Goal: Navigation & Orientation: Find specific page/section

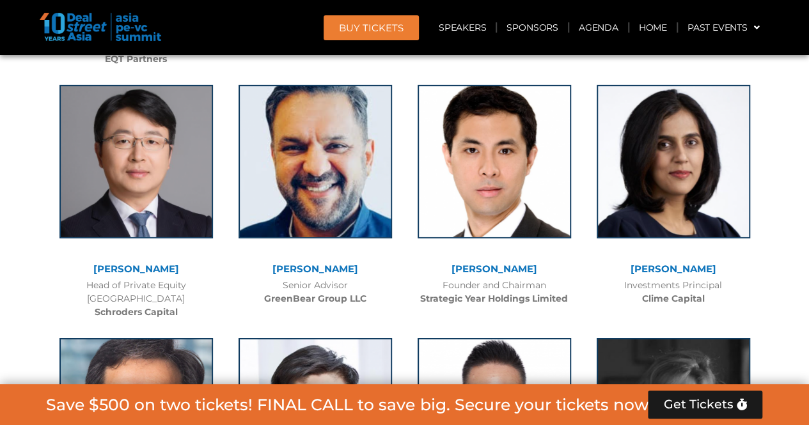
scroll to position [4464, 0]
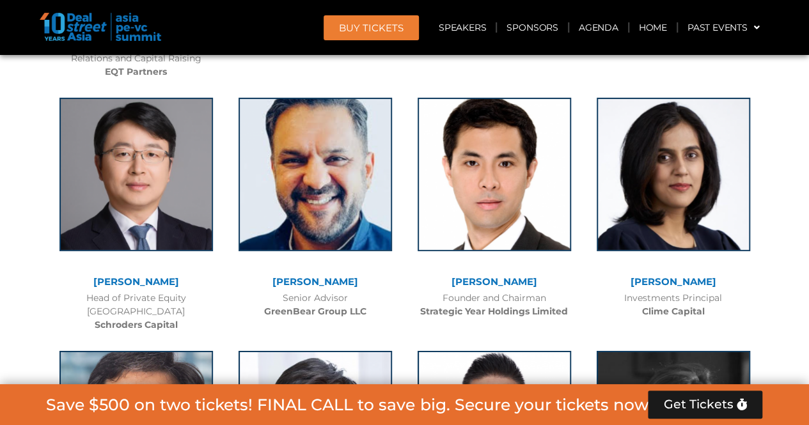
drag, startPoint x: 406, startPoint y: 287, endPoint x: 406, endPoint y: 306, distance: 19.8
click at [406, 306] on div "Conrad Tsang Founder and Chairman Strategic Year Holdings Limited" at bounding box center [494, 205] width 179 height 240
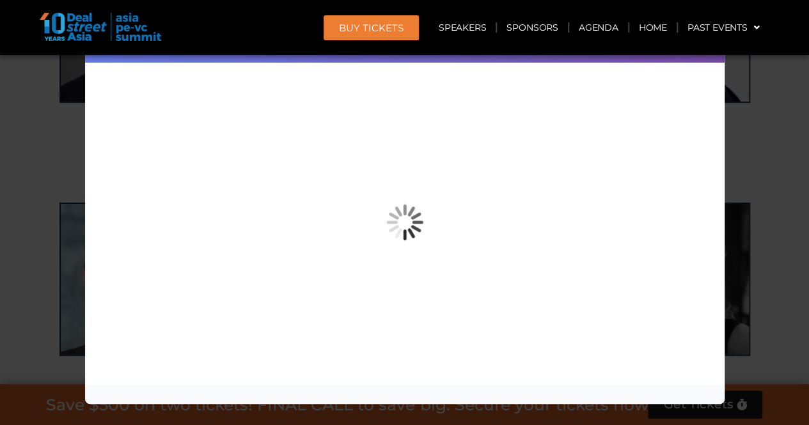
scroll to position [4720, 0]
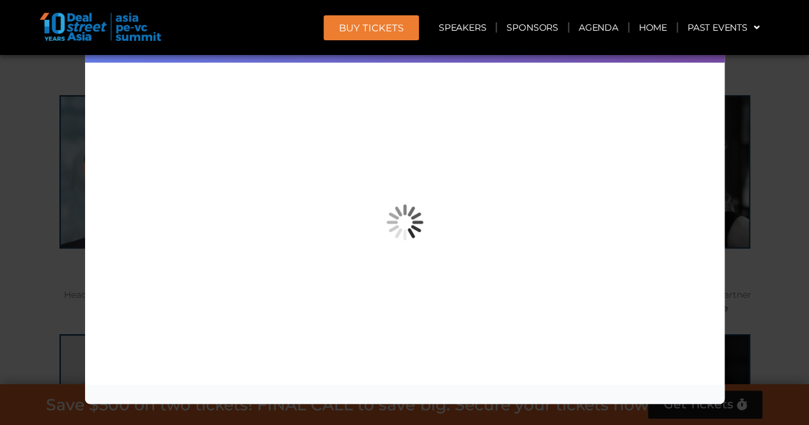
click at [763, 184] on div "Speaker Profile ×" at bounding box center [404, 212] width 809 height 425
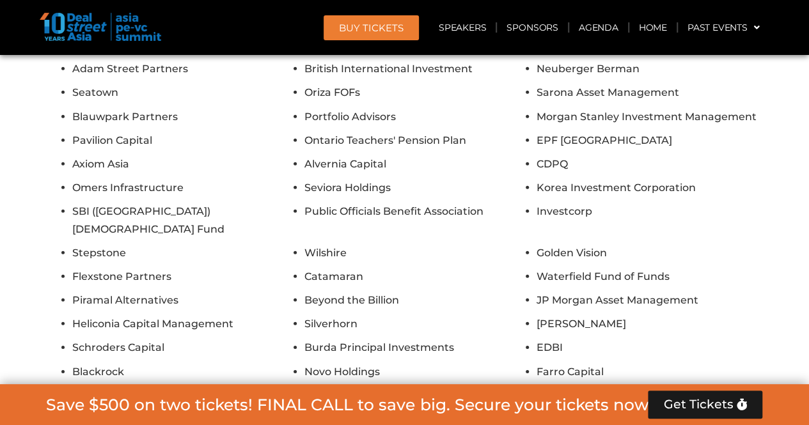
scroll to position [11502, 0]
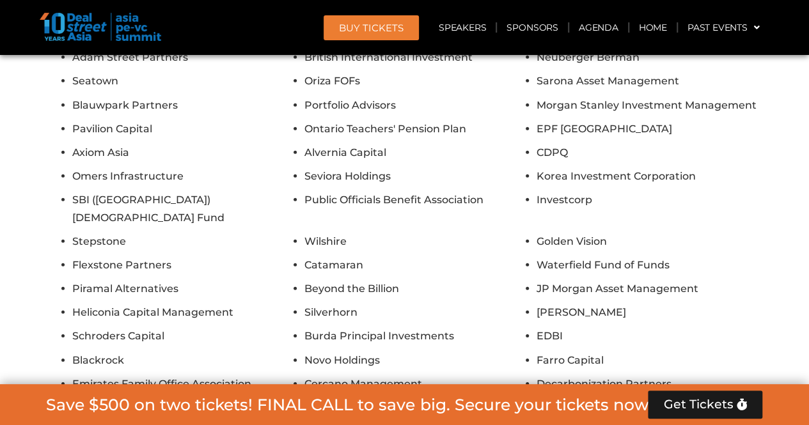
click at [444, 312] on div "Pantheon HarbourVest Federated Hermes Partners Group Temasek Hamilton Lane IFC …" at bounding box center [405, 217] width 717 height 623
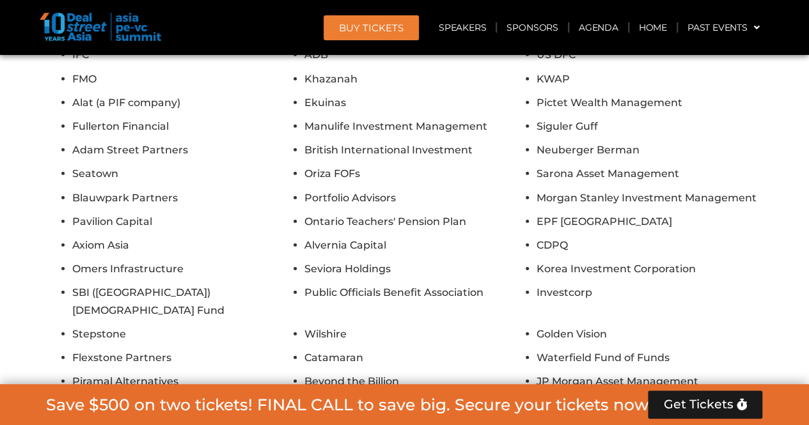
scroll to position [11438, 0]
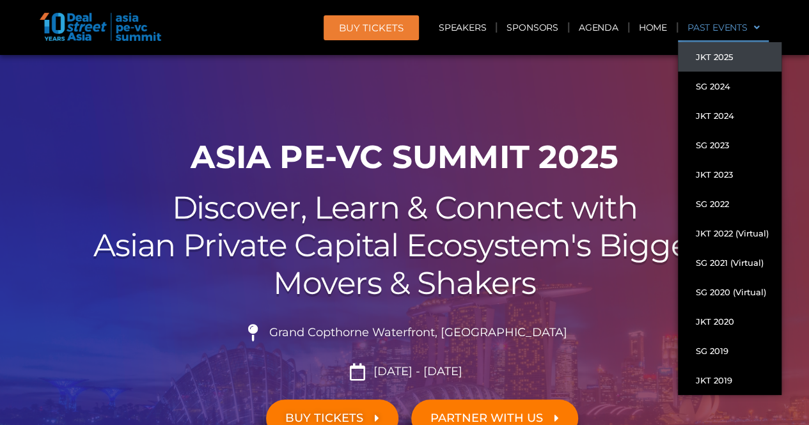
click at [733, 53] on link "JKT 2025" at bounding box center [730, 56] width 104 height 29
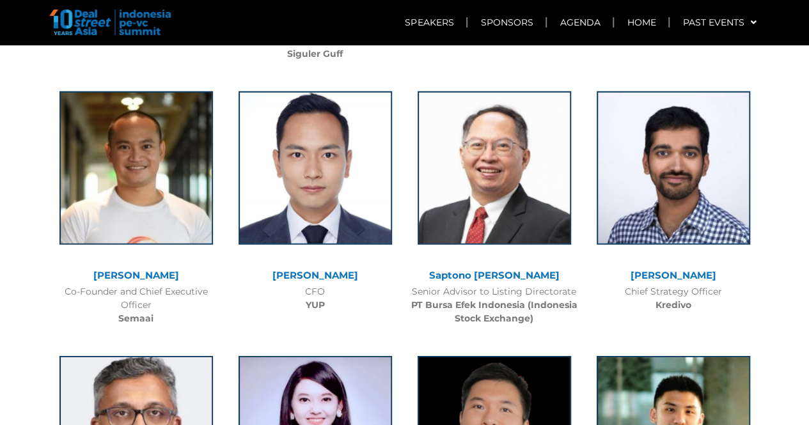
scroll to position [4223, 0]
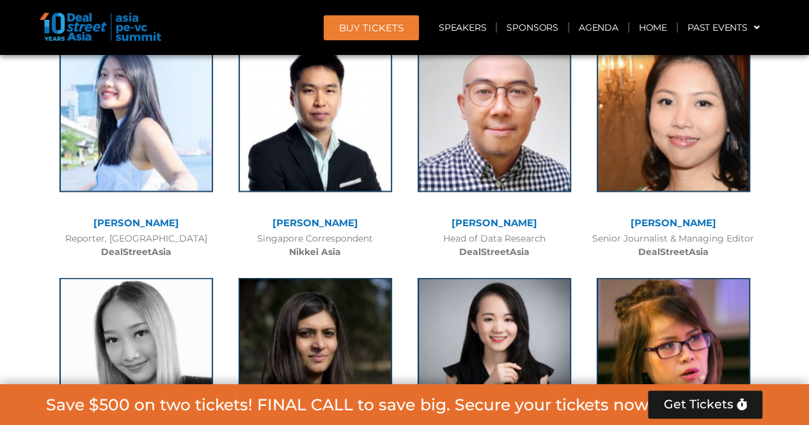
scroll to position [6462, 0]
